Goal: Information Seeking & Learning: Learn about a topic

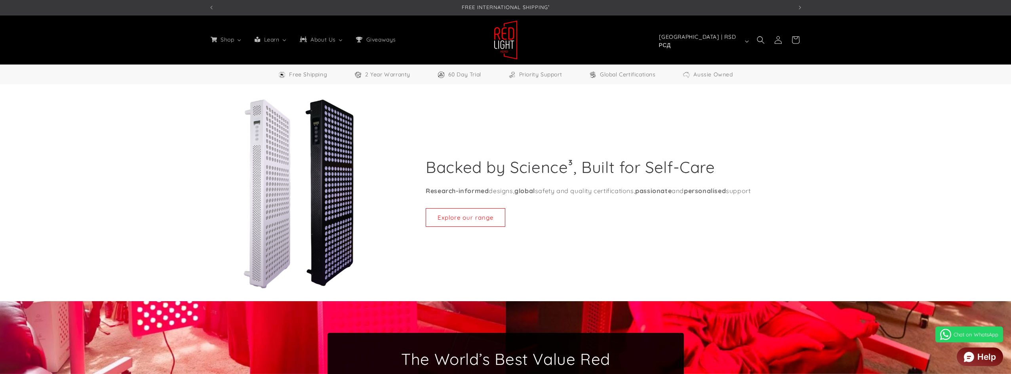
select select "**"
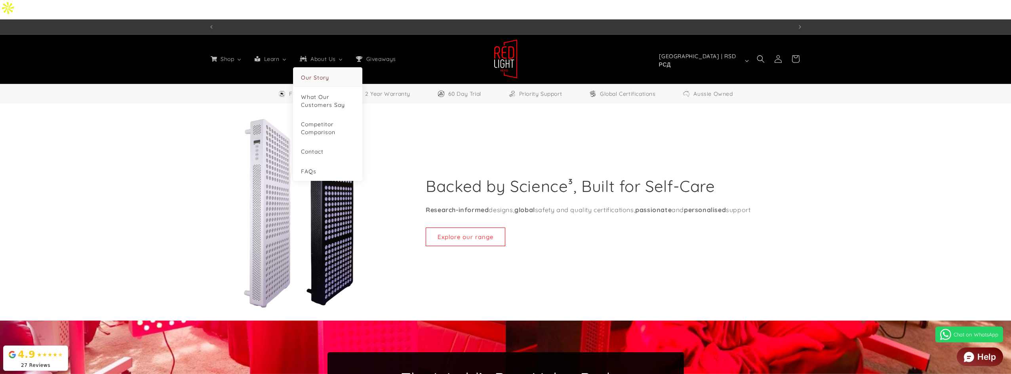
click at [330, 73] on link "Our Story" at bounding box center [327, 77] width 53 height 8
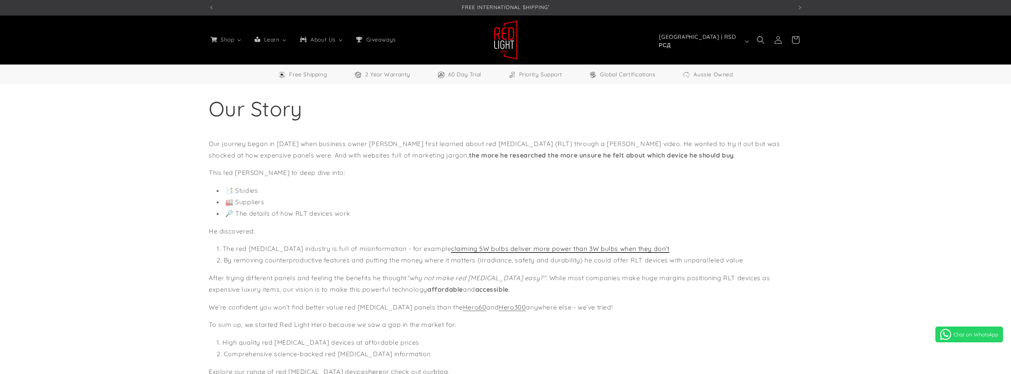
select select "**"
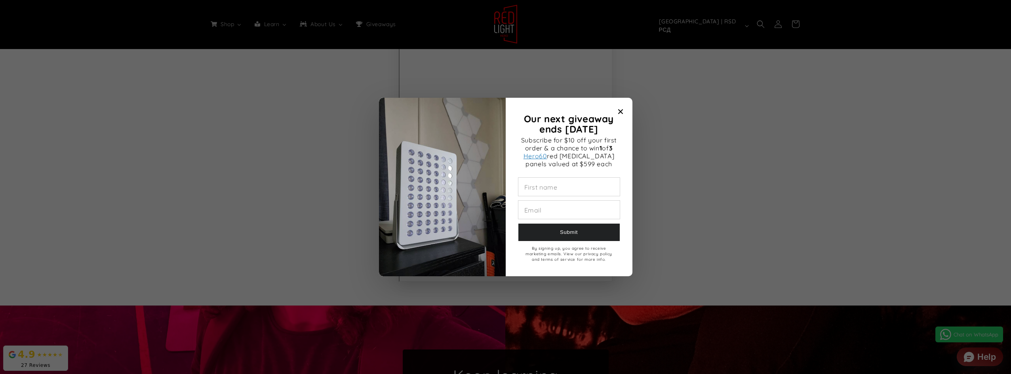
click at [615, 109] on div "Our next giveaway ends November 2025" at bounding box center [620, 111] width 11 height 11
click at [622, 111] on icon "Close modal" at bounding box center [620, 111] width 5 height 5
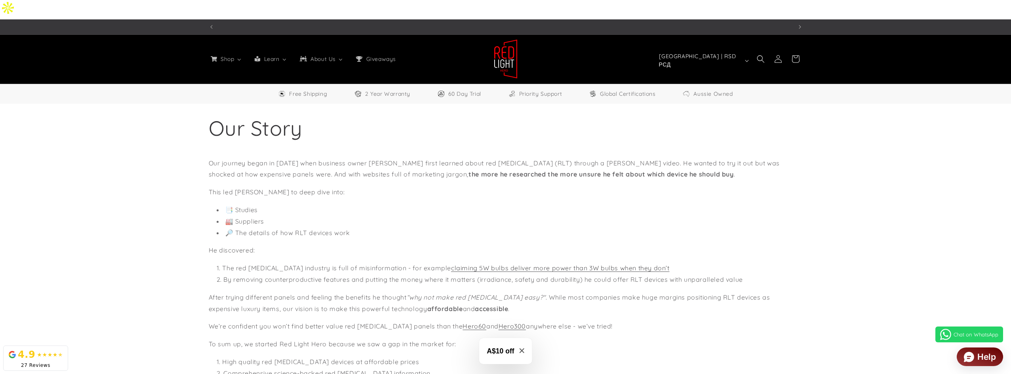
scroll to position [0, 1751]
drag, startPoint x: 365, startPoint y: 143, endPoint x: 414, endPoint y: 143, distance: 49.1
click at [414, 158] on p "Our journey began in 2023 when business owner Helmut Uhlmann first learned abou…" at bounding box center [506, 169] width 594 height 23
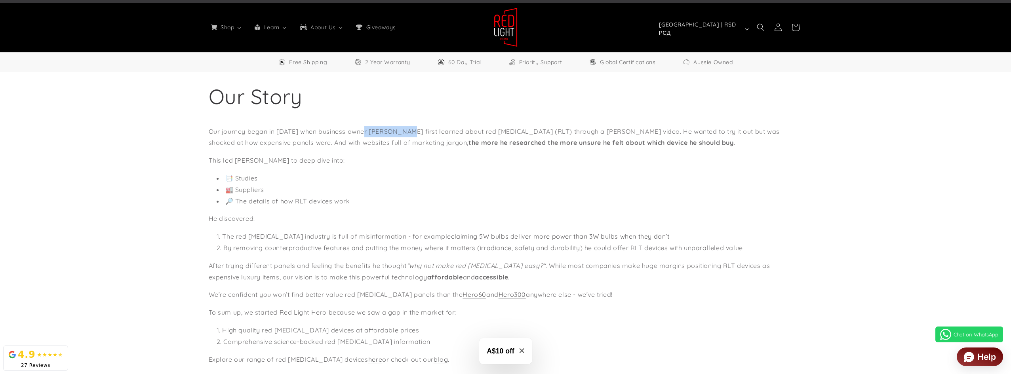
scroll to position [0, 0]
click at [415, 126] on p "Our journey began in 2023 when business owner Helmut Uhlmann first learned abou…" at bounding box center [506, 137] width 594 height 23
drag, startPoint x: 415, startPoint y: 115, endPoint x: 370, endPoint y: 110, distance: 45.0
click at [370, 126] on p "Our journey began in 2023 when business owner Helmut Uhlmann first learned abou…" at bounding box center [506, 137] width 594 height 23
